Goal: Find specific page/section: Find specific page/section

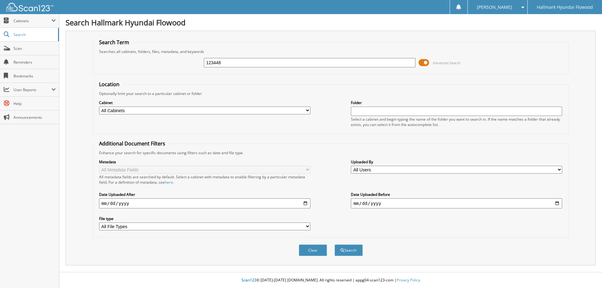
type input "123448"
click at [334, 244] on button "Search" at bounding box center [348, 250] width 28 height 12
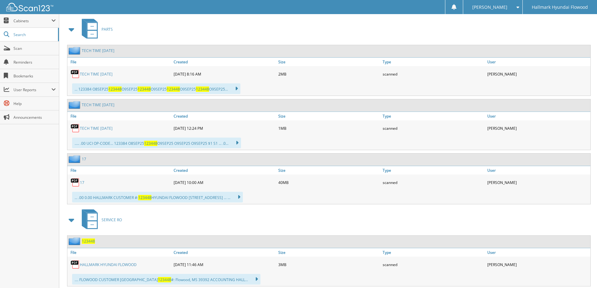
scroll to position [313, 0]
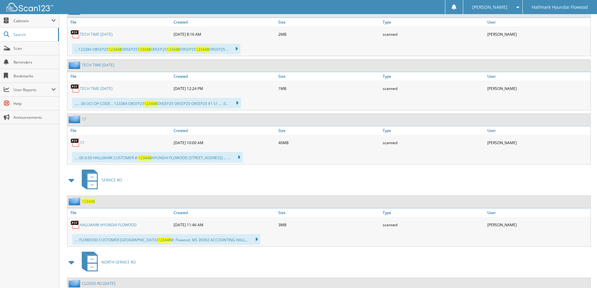
click at [105, 223] on link "HALLMARK HYUNDAI FLOWOOD" at bounding box center [108, 224] width 57 height 5
